Goal: Transaction & Acquisition: Purchase product/service

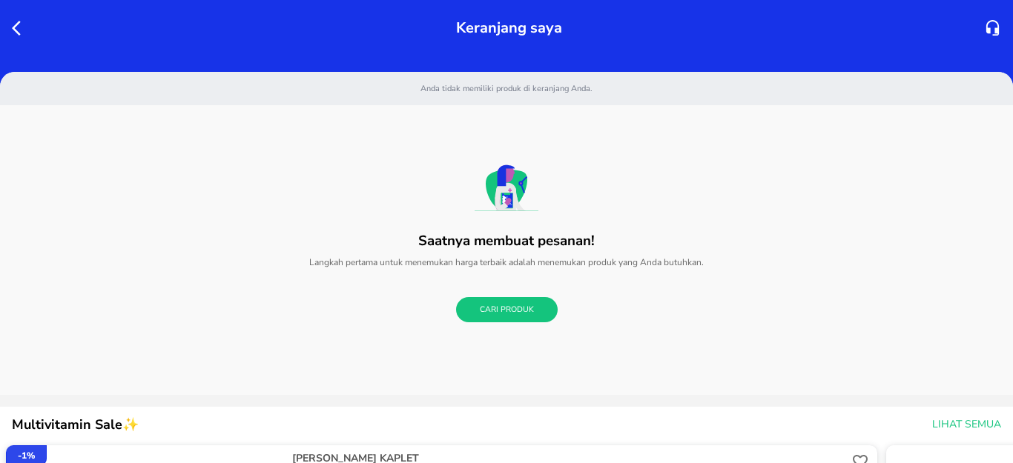
drag, startPoint x: 0, startPoint y: 0, endPoint x: 933, endPoint y: 174, distance: 949.5
click at [933, 174] on div "Anda tidak memiliki produk di keranjang Anda. Saatnya membuat pesanan! Langkah …" at bounding box center [506, 197] width 1013 height 251
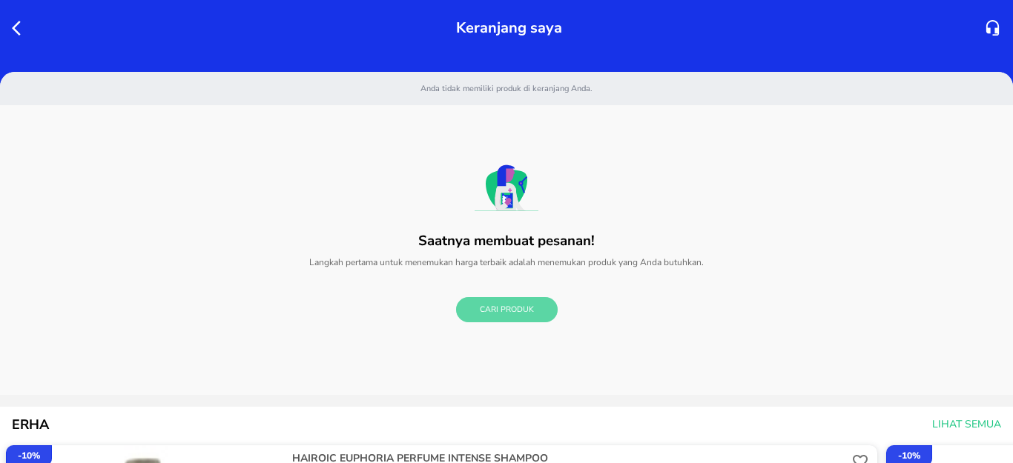
click at [494, 305] on span "Cari Produk" at bounding box center [507, 310] width 54 height 14
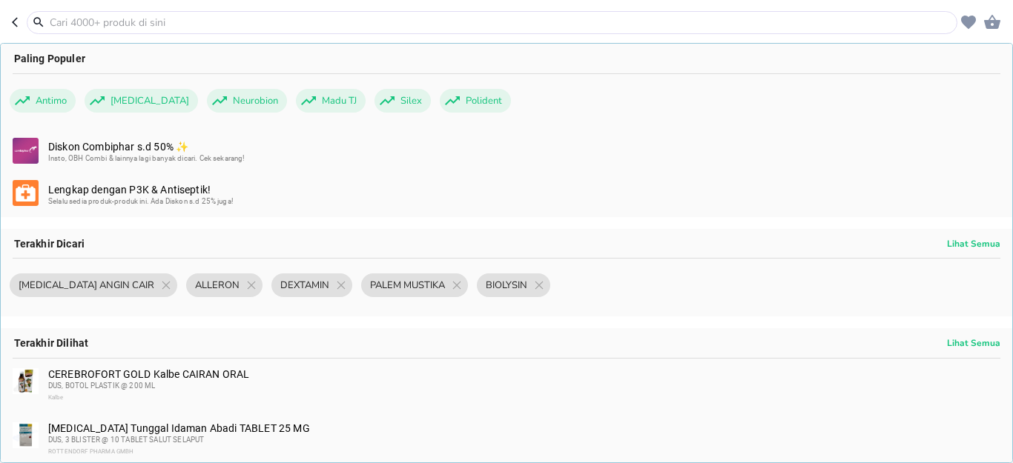
click at [124, 17] on input "text" at bounding box center [500, 23] width 905 height 16
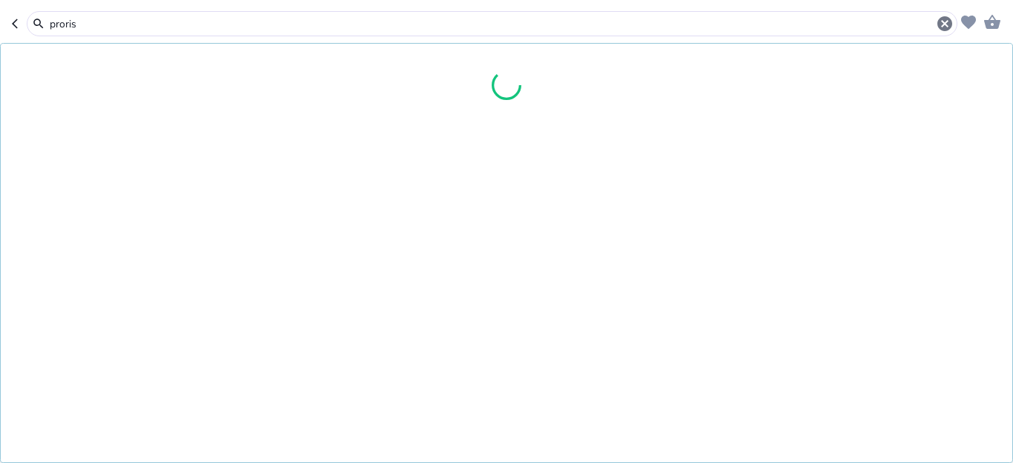
type input "proris"
